Goal: Task Accomplishment & Management: Manage account settings

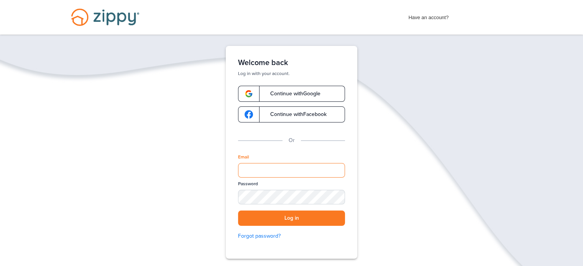
click at [291, 169] on input "Email" at bounding box center [291, 170] width 107 height 15
type input "**********"
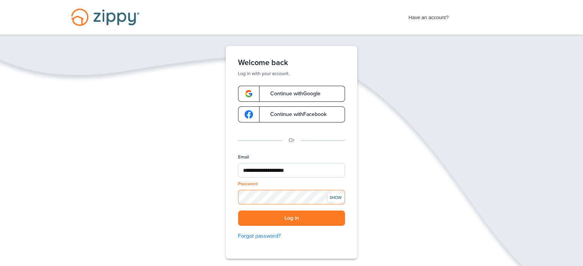
click at [238, 211] on button "Log in" at bounding box center [291, 219] width 107 height 16
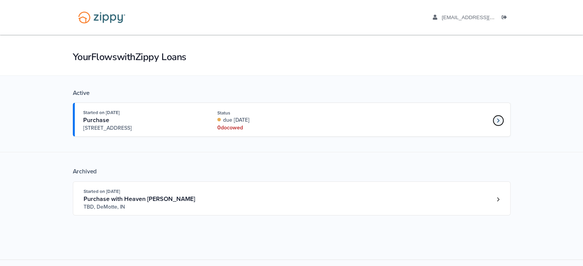
click at [497, 122] on icon "Loan number 4243244" at bounding box center [498, 120] width 3 height 5
